Goal: Information Seeking & Learning: Check status

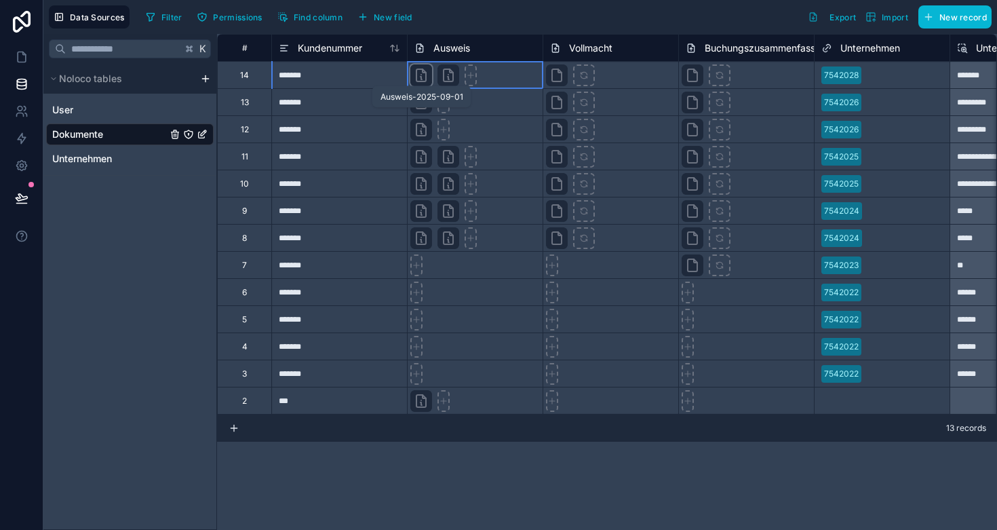
click at [422, 75] on icon at bounding box center [421, 75] width 16 height 16
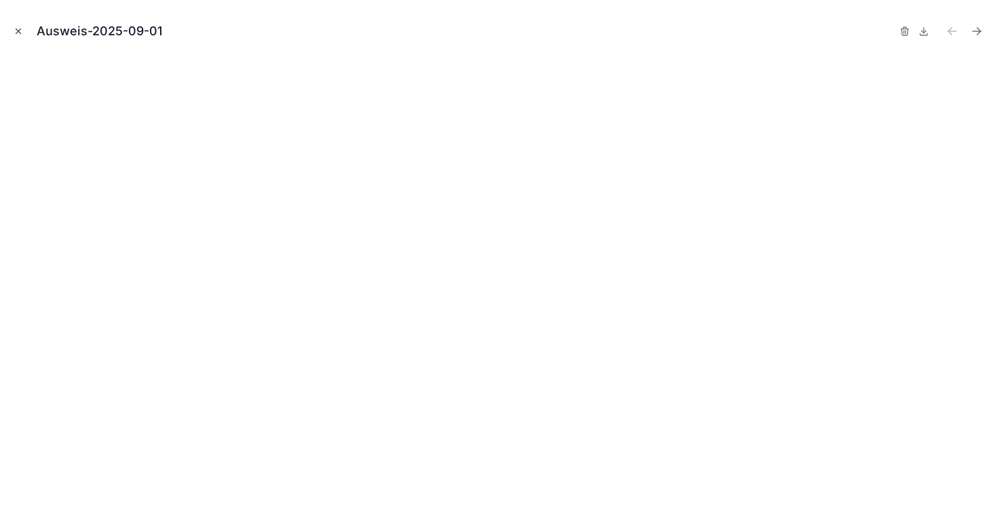
click at [20, 33] on icon "Close modal" at bounding box center [18, 30] width 9 height 9
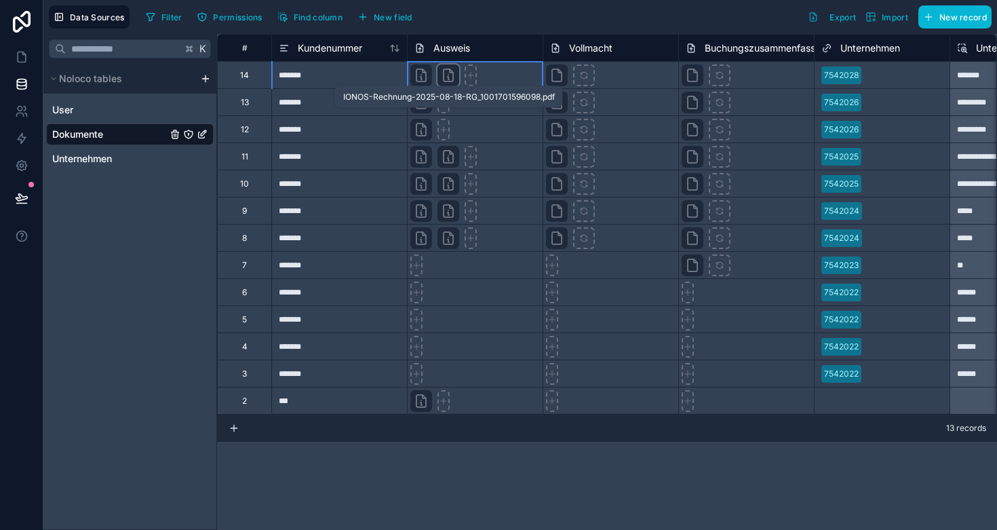
click at [442, 75] on icon at bounding box center [448, 75] width 16 height 16
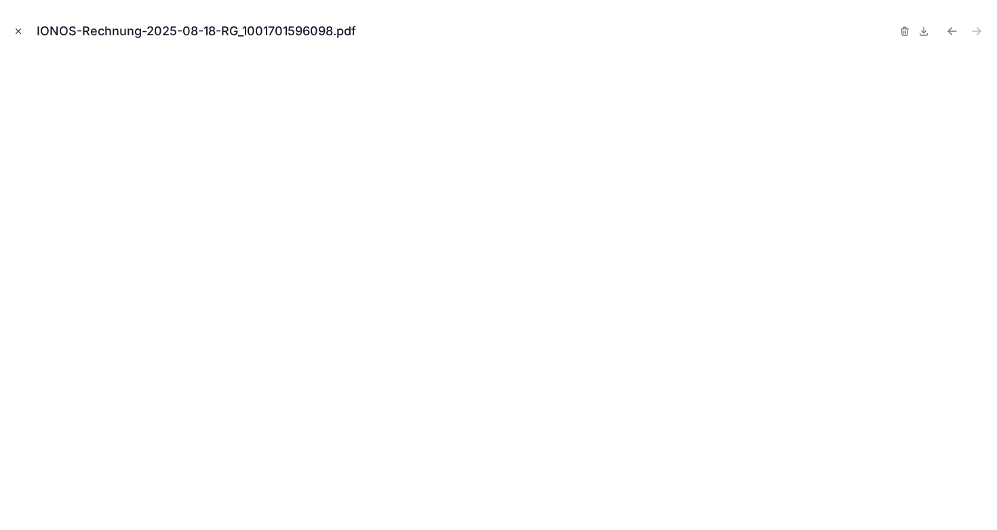
click at [19, 32] on icon "Close modal" at bounding box center [18, 31] width 5 height 5
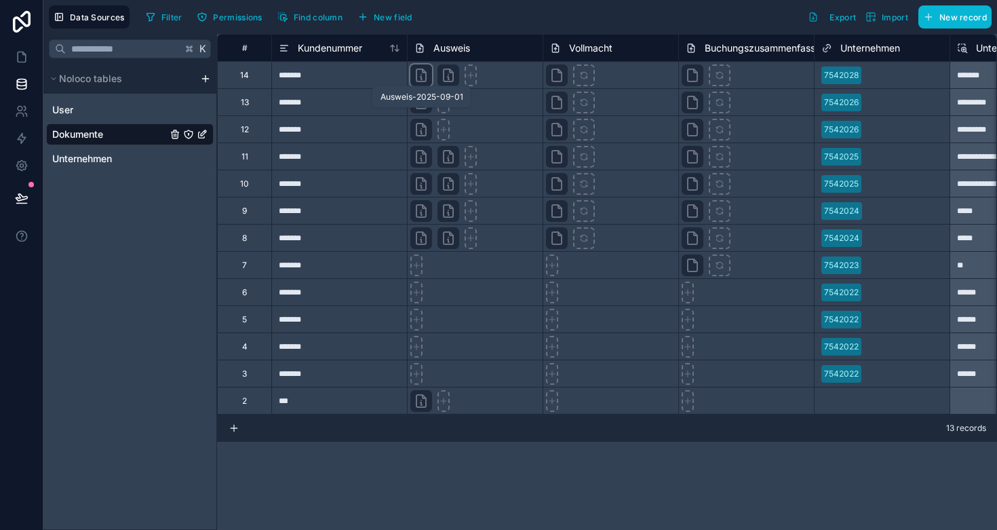
click at [423, 71] on icon at bounding box center [424, 70] width 3 height 3
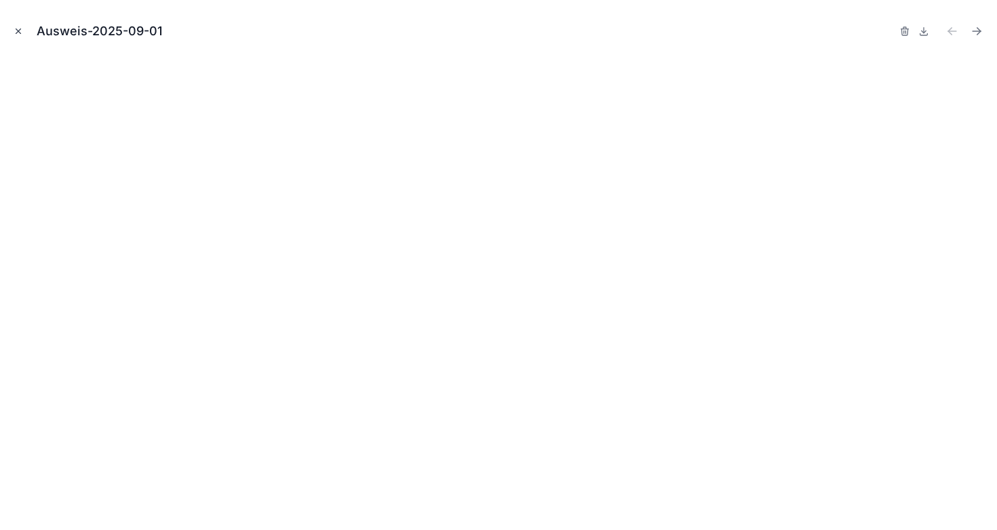
click at [17, 33] on icon "Close modal" at bounding box center [18, 31] width 5 height 5
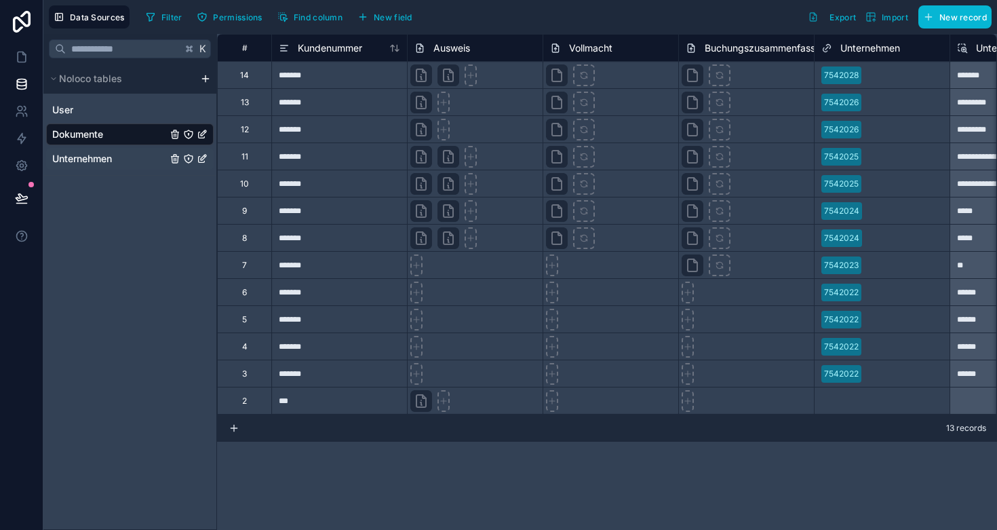
click at [100, 151] on div "Unternehmen" at bounding box center [130, 159] width 168 height 22
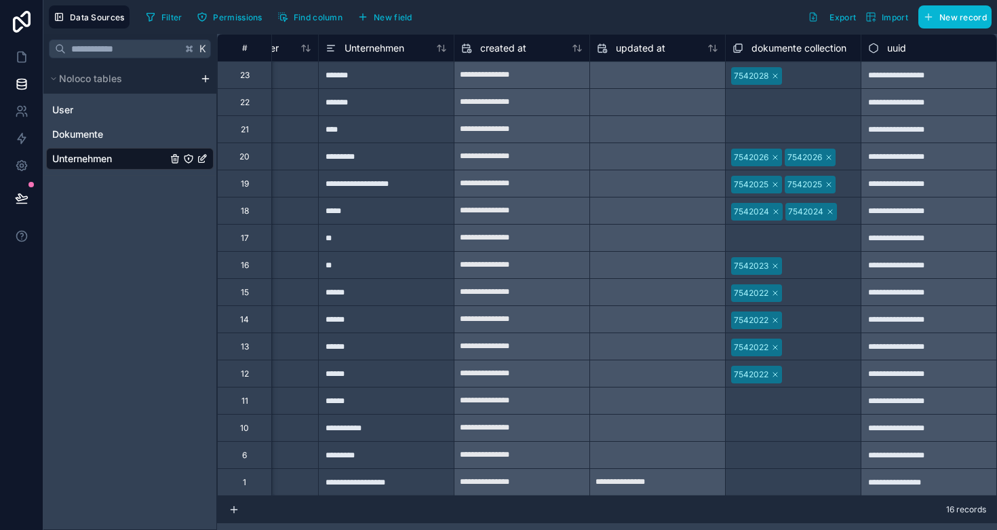
scroll to position [0, 89]
click at [737, 81] on div "7542028" at bounding box center [752, 76] width 35 height 12
click at [745, 73] on div "7542028" at bounding box center [752, 76] width 35 height 12
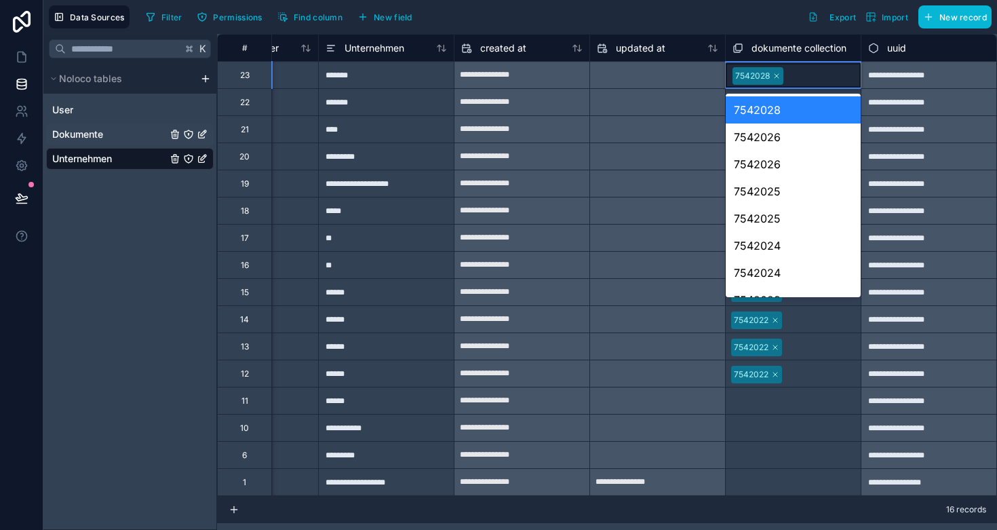
click at [94, 129] on span "Dokumente" at bounding box center [77, 135] width 51 height 14
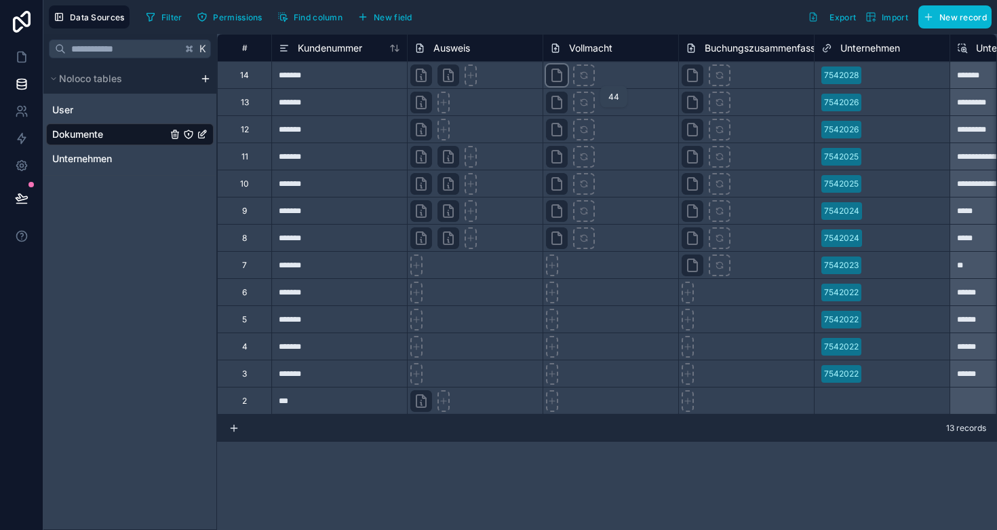
click at [556, 77] on icon at bounding box center [557, 75] width 16 height 16
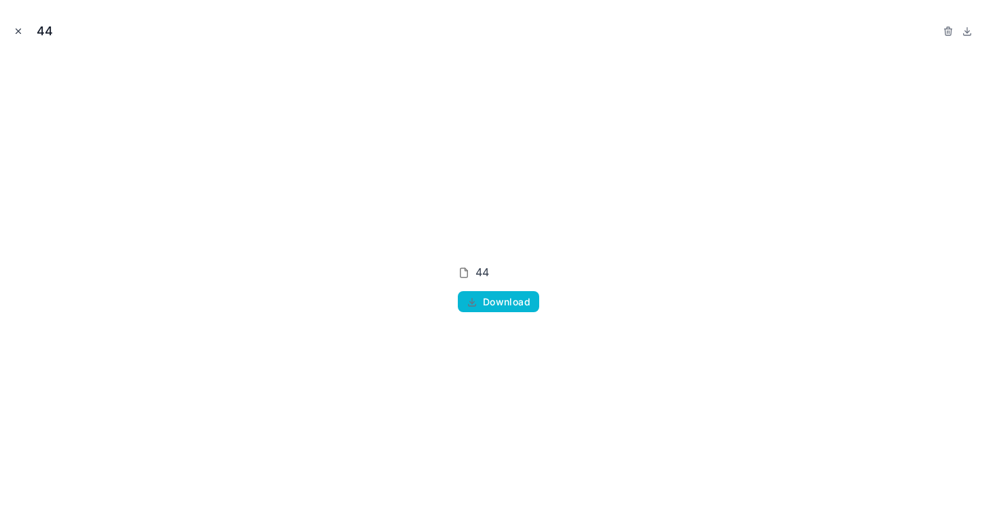
click at [20, 33] on icon "Close modal" at bounding box center [18, 31] width 5 height 5
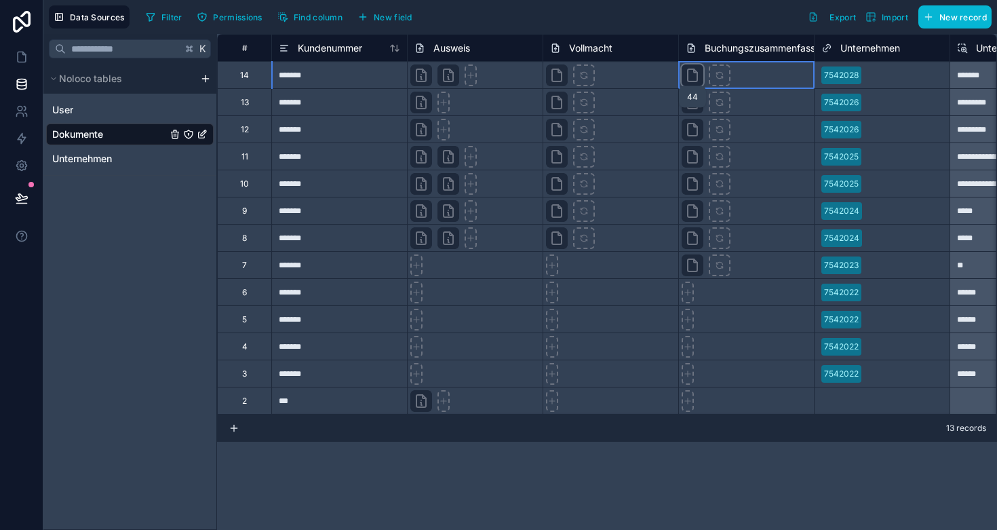
click at [690, 77] on icon at bounding box center [693, 75] width 16 height 16
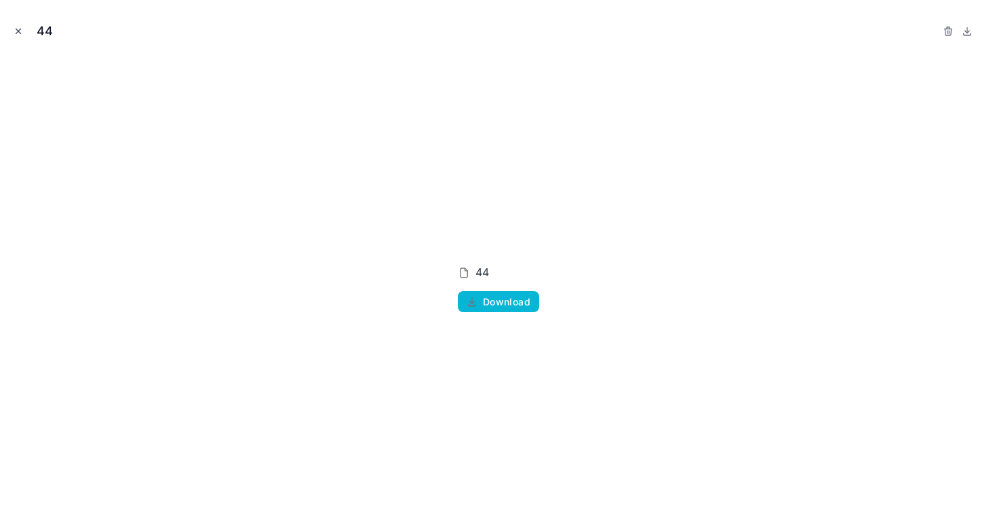
click at [22, 30] on icon "Close modal" at bounding box center [18, 30] width 9 height 9
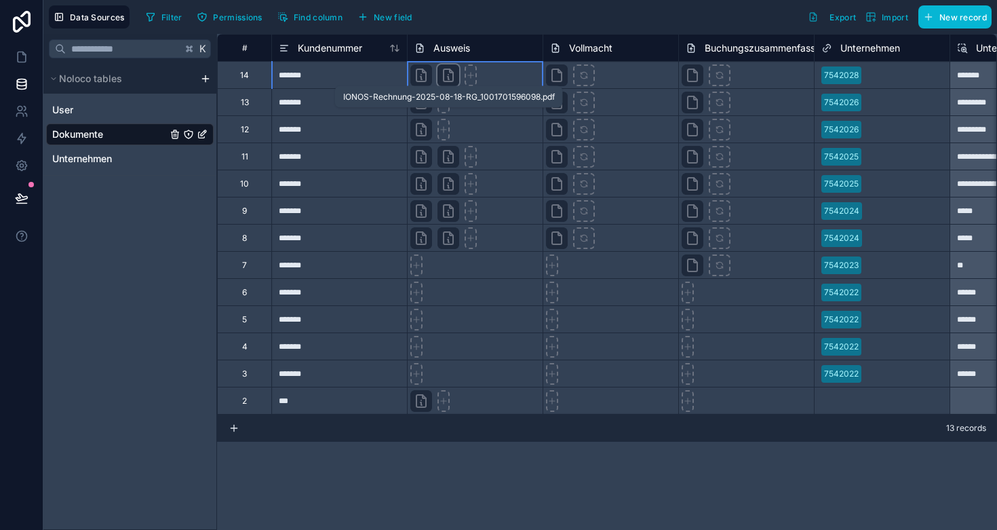
click at [449, 75] on icon at bounding box center [448, 75] width 16 height 16
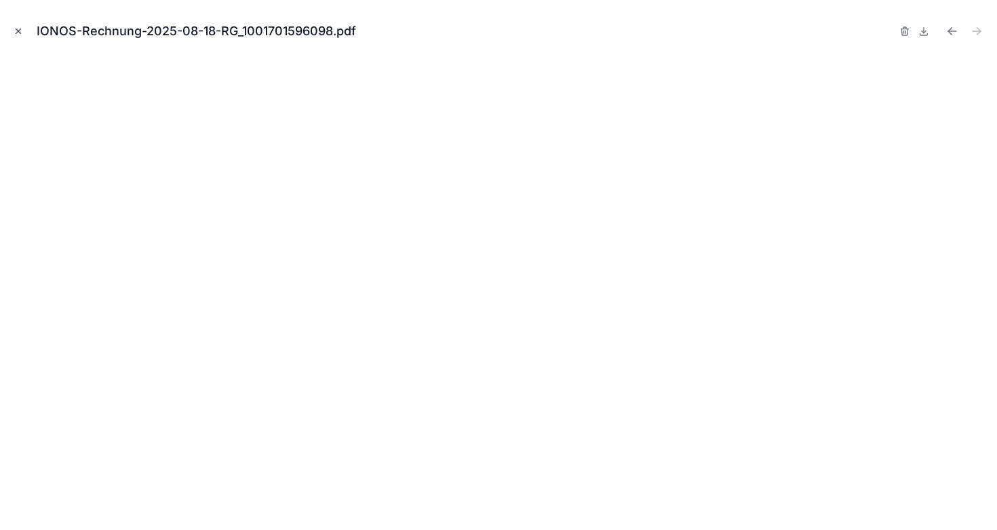
click at [19, 31] on icon "Close modal" at bounding box center [18, 30] width 9 height 9
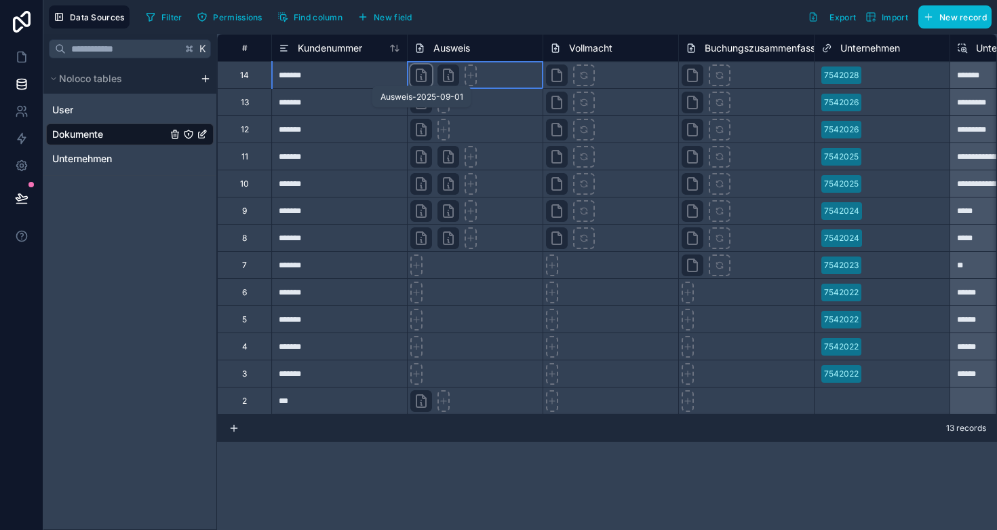
click at [419, 78] on icon at bounding box center [421, 75] width 16 height 16
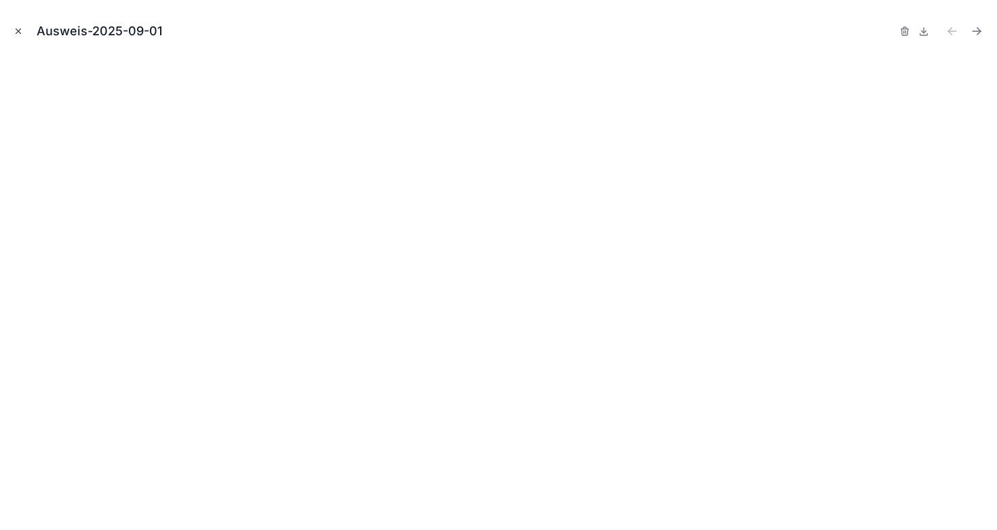
click at [18, 29] on icon "Close modal" at bounding box center [18, 30] width 9 height 9
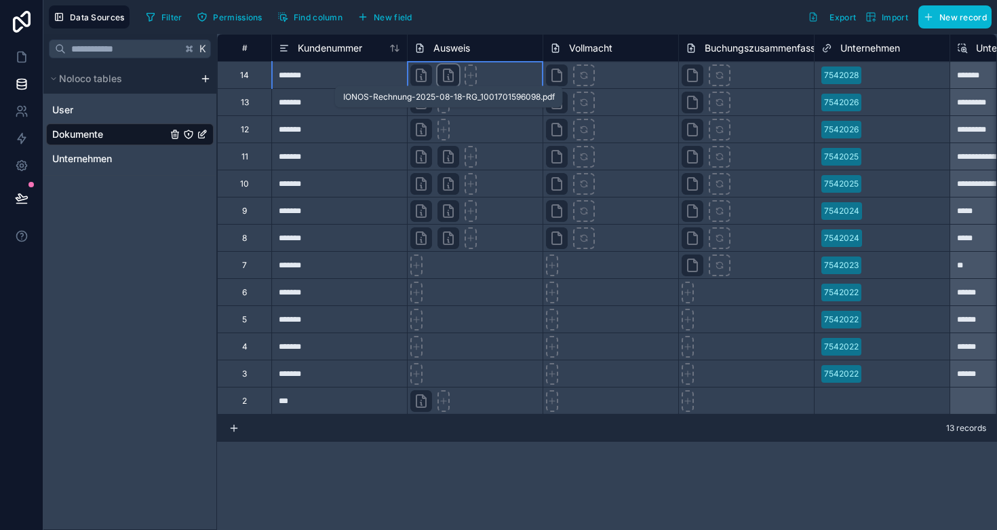
click at [445, 73] on icon at bounding box center [448, 75] width 16 height 16
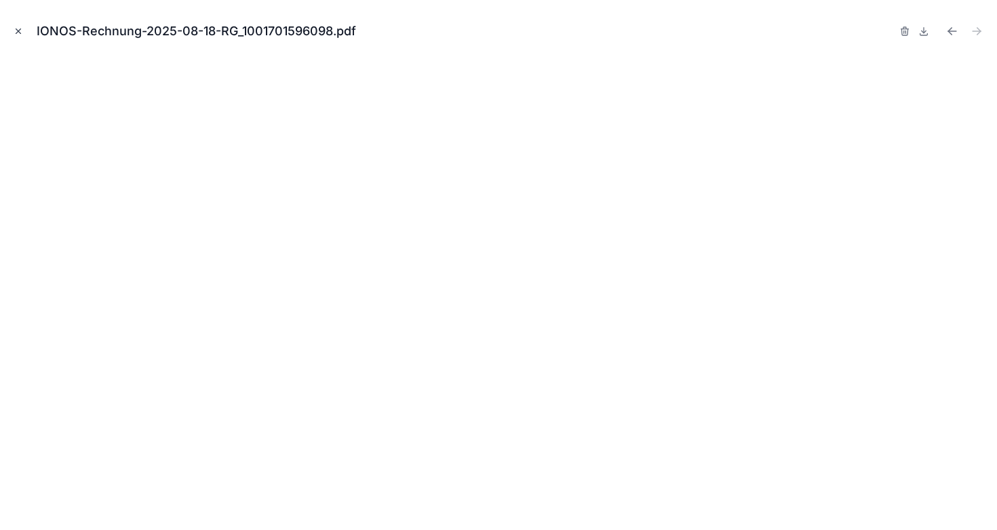
click at [16, 28] on icon "Close modal" at bounding box center [18, 30] width 9 height 9
